Goal: Task Accomplishment & Management: Complete application form

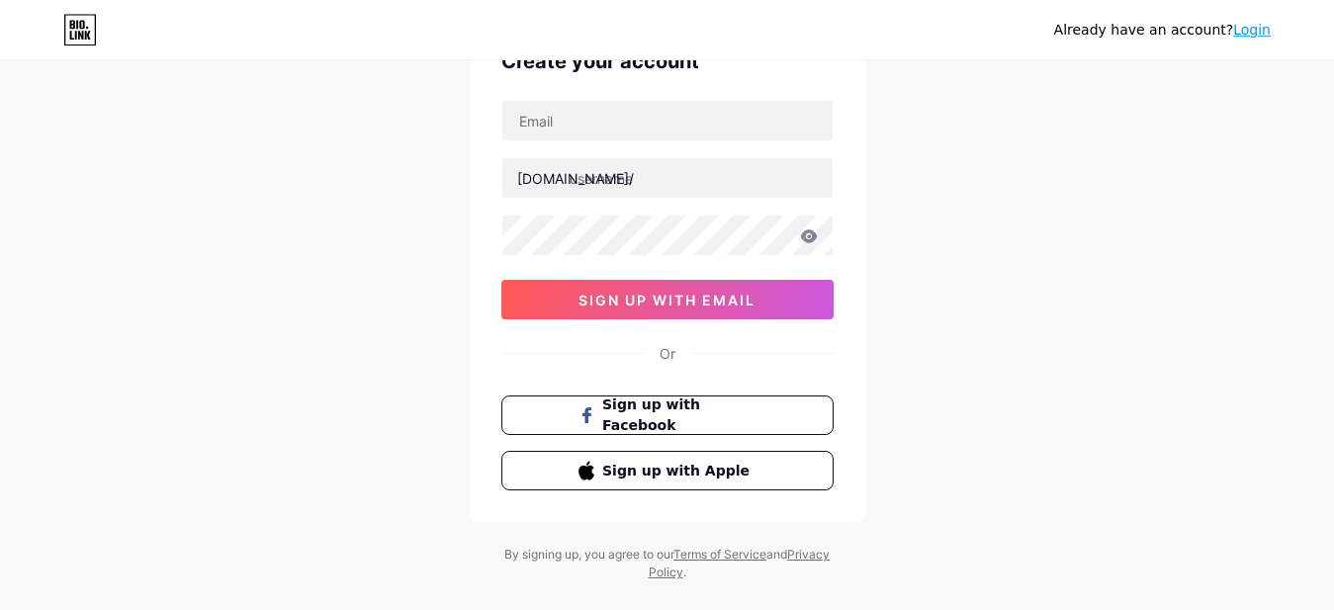
scroll to position [146, 0]
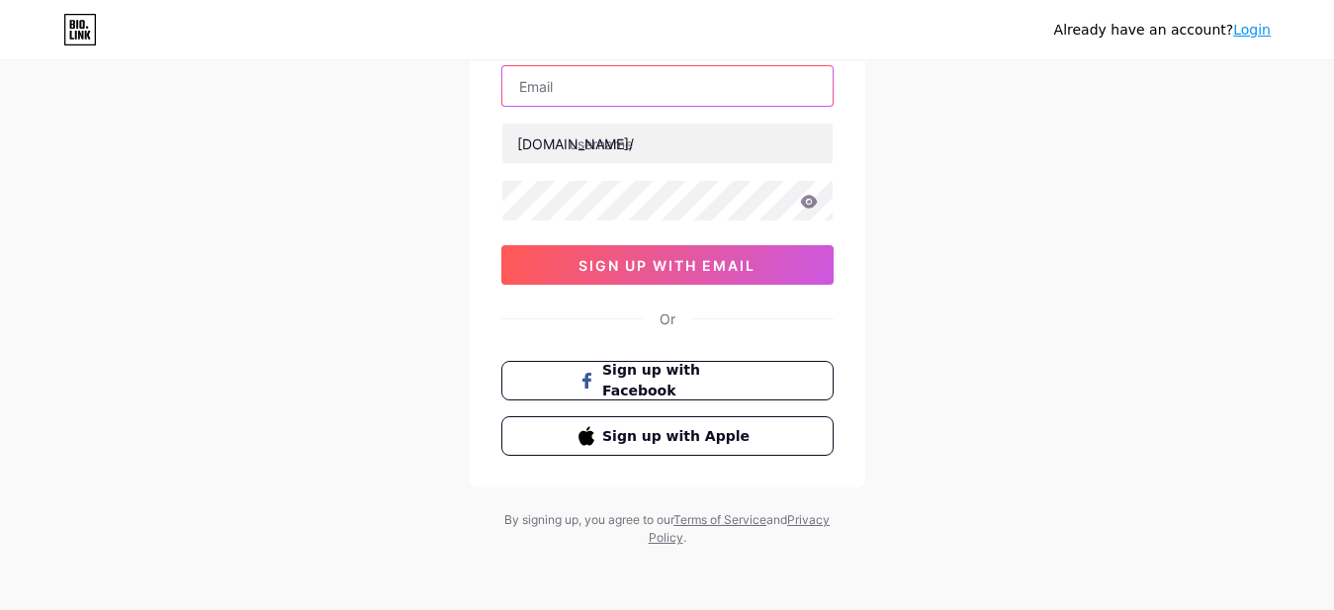
click at [682, 97] on input "text" at bounding box center [668, 86] width 330 height 40
paste input "Orchid@123@123"
type input "Orchid@123@123"
drag, startPoint x: 682, startPoint y: 95, endPoint x: 383, endPoint y: 78, distance: 299.2
click at [503, 78] on input "Orchid@123@123" at bounding box center [668, 86] width 330 height 40
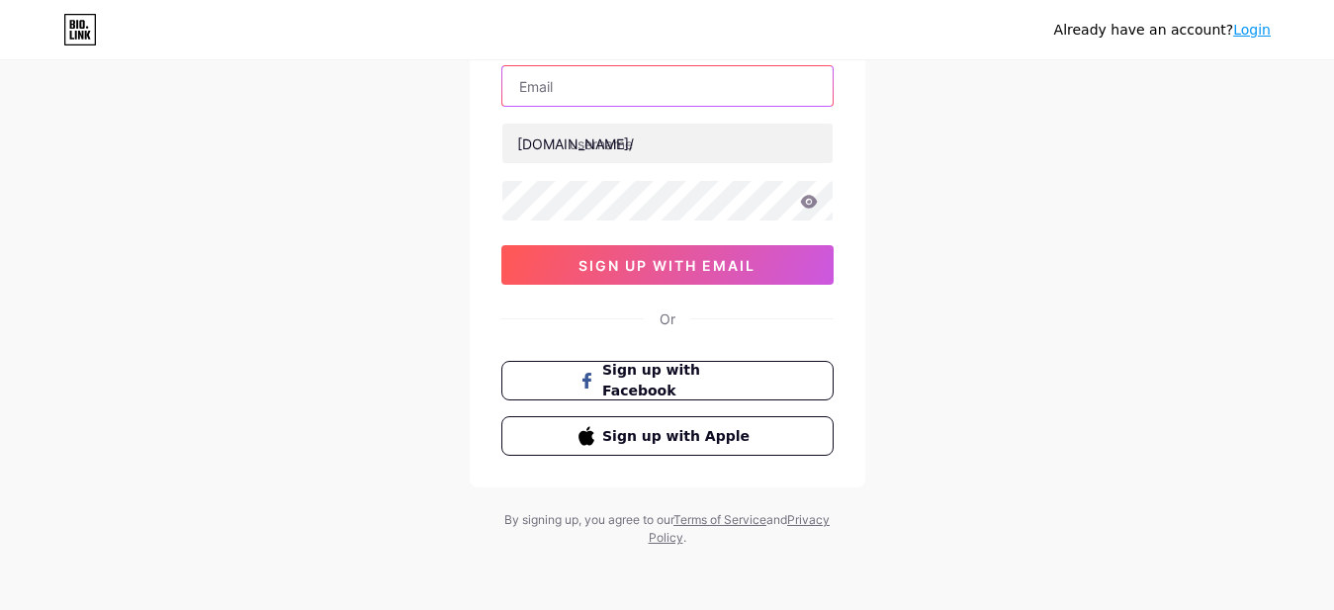
click at [624, 87] on input "text" at bounding box center [668, 86] width 330 height 40
paste input "[EMAIL_ADDRESS][DOMAIN_NAME]"
type input "[EMAIL_ADDRESS][DOMAIN_NAME]"
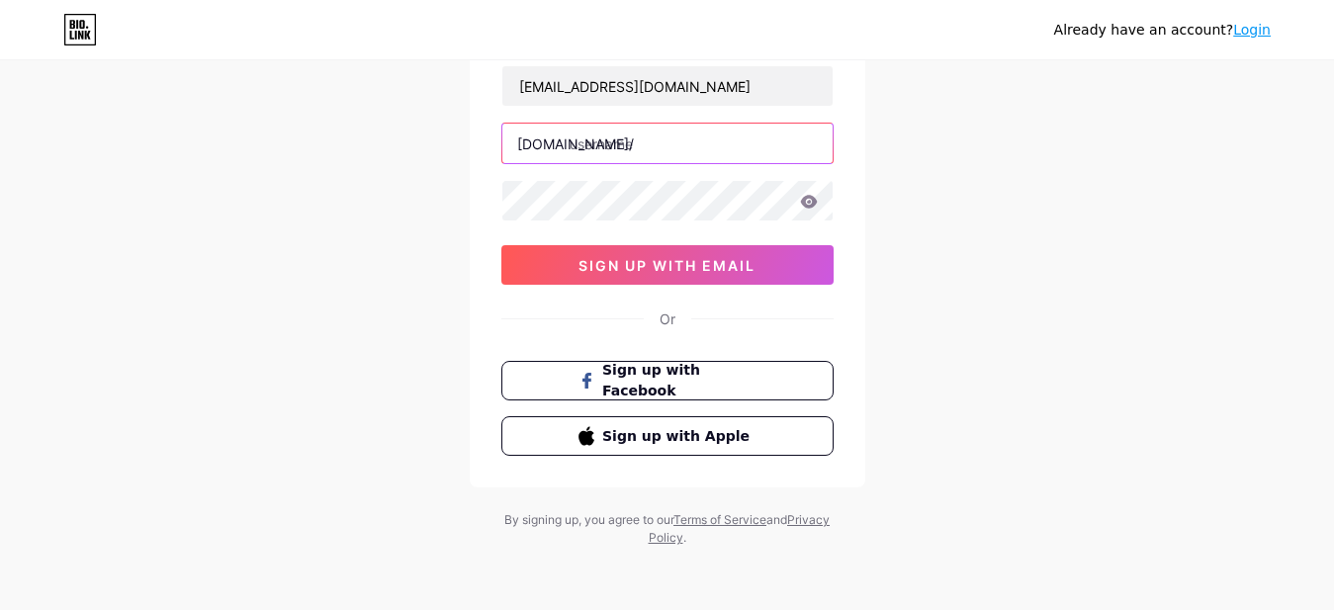
click at [615, 138] on input "text" at bounding box center [668, 144] width 330 height 40
paste input "phyefamilydentistry"
type input "phyefamilydentistry"
click at [957, 245] on div "Already have an account? Login Create your account [EMAIL_ADDRESS][DOMAIN_NAME]…" at bounding box center [667, 232] width 1334 height 757
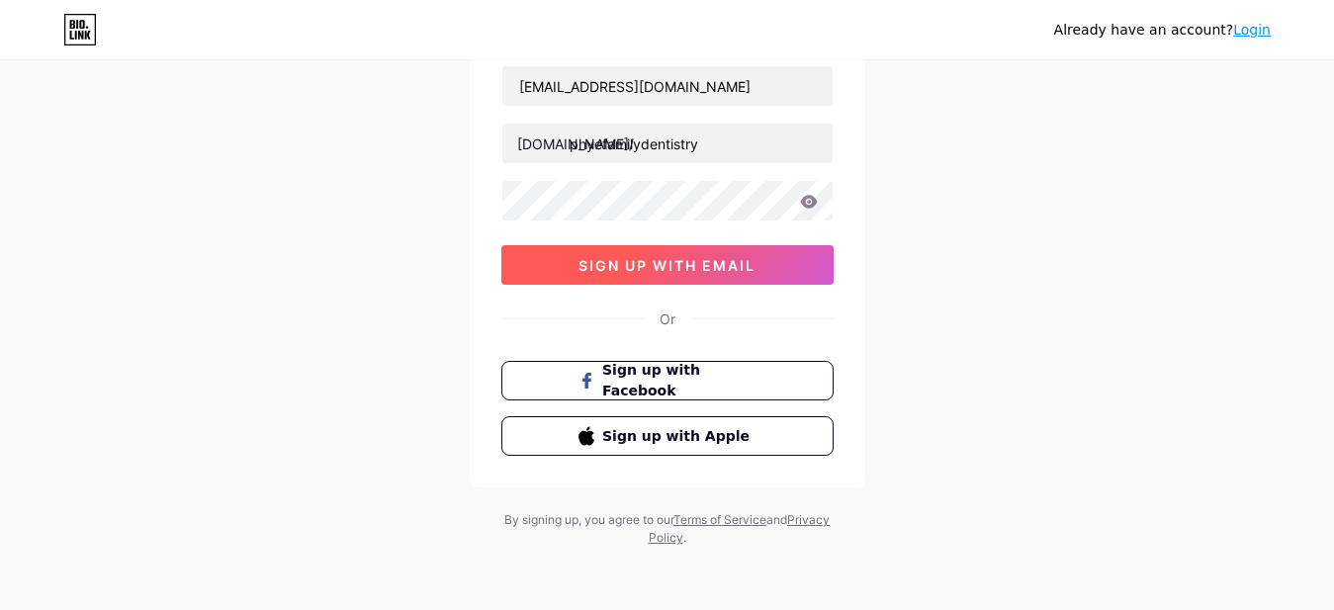
click at [722, 259] on span "sign up with email" at bounding box center [667, 265] width 177 height 17
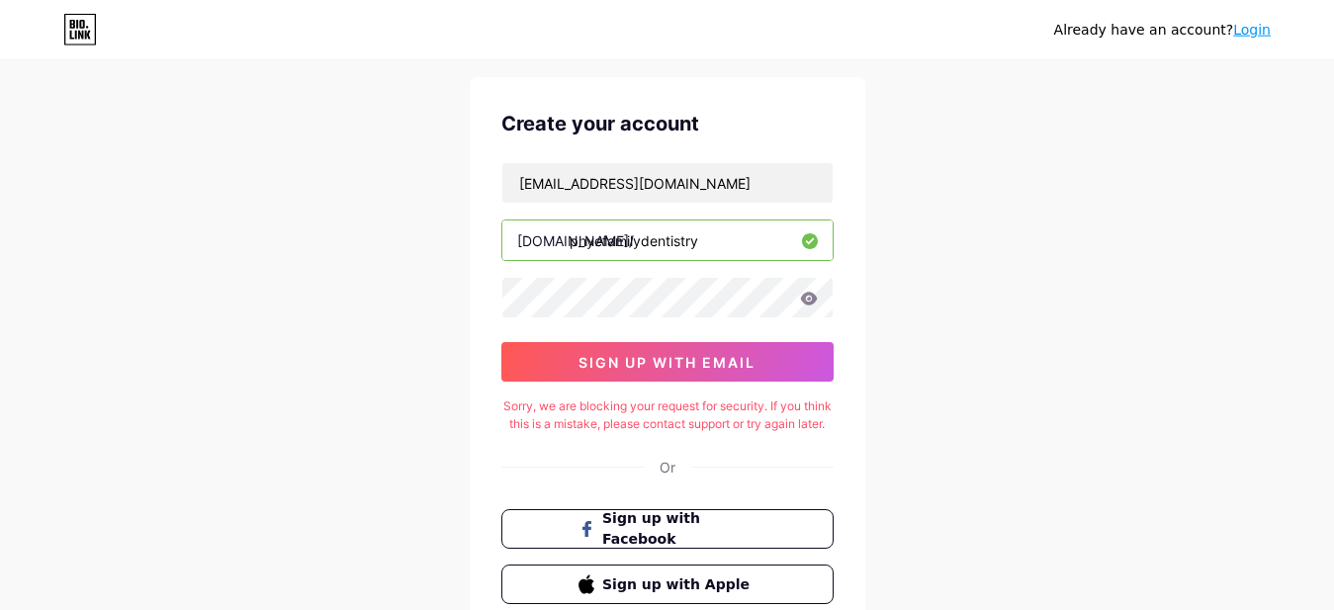
scroll to position [0, 0]
